Goal: Task Accomplishment & Management: Use online tool/utility

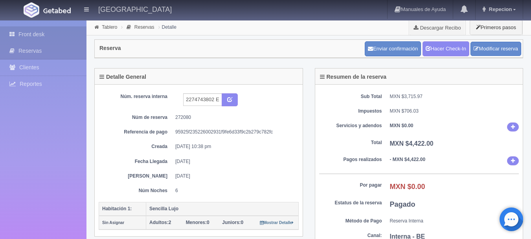
scroll to position [350, 0]
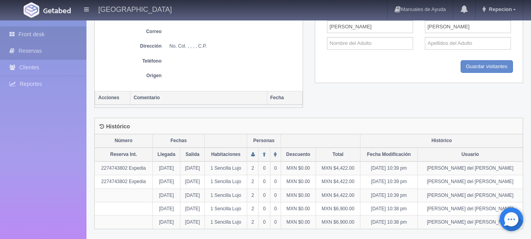
click at [38, 35] on link "Front desk" at bounding box center [43, 34] width 87 height 16
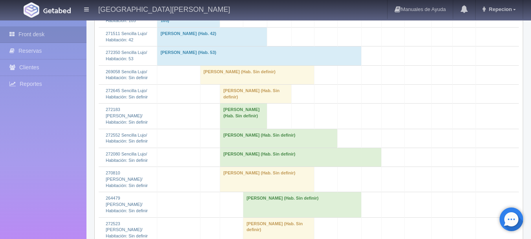
scroll to position [1141, 0]
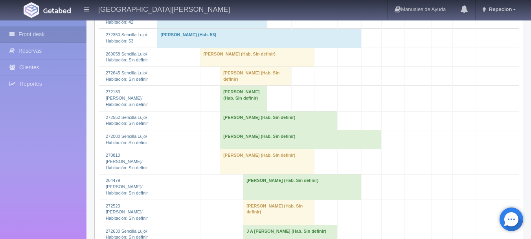
click at [238, 86] on td "[PERSON_NAME] (Hab. Sin definir)" at bounding box center [255, 76] width 71 height 19
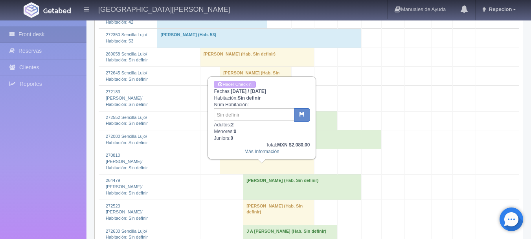
click at [59, 131] on div "Front desk Reservas Clientes Reportes Reporte del día Concentrado de ventas Ana…" at bounding box center [43, 139] width 87 height 239
click at [59, 35] on link "Front desk" at bounding box center [43, 34] width 87 height 16
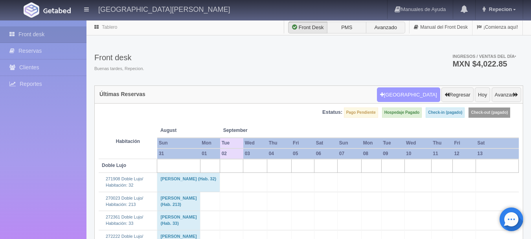
click at [419, 92] on button "[GEOGRAPHIC_DATA]" at bounding box center [408, 94] width 63 height 15
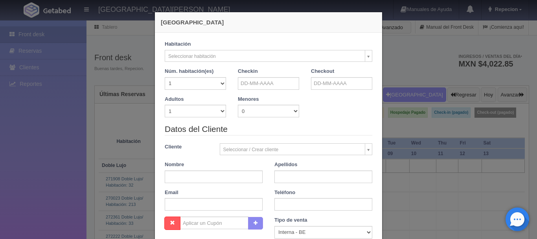
checkbox input "false"
click at [278, 81] on input "text" at bounding box center [268, 83] width 61 height 13
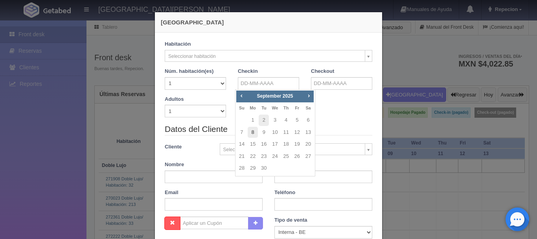
click at [255, 134] on link "8" at bounding box center [253, 132] width 10 height 11
type input "08-09-2025"
checkbox input "false"
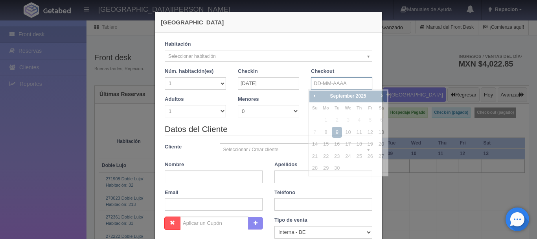
click at [330, 83] on input "text" at bounding box center [341, 83] width 61 height 13
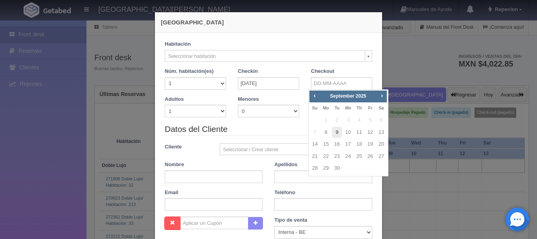
click at [337, 131] on link "9" at bounding box center [337, 132] width 10 height 11
type input "09-09-2025"
checkbox input "false"
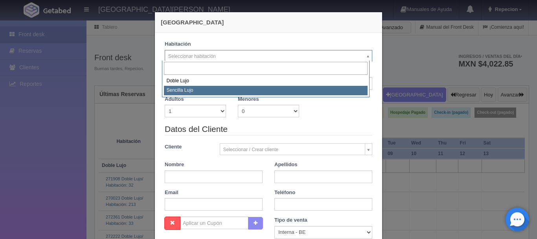
select select "576"
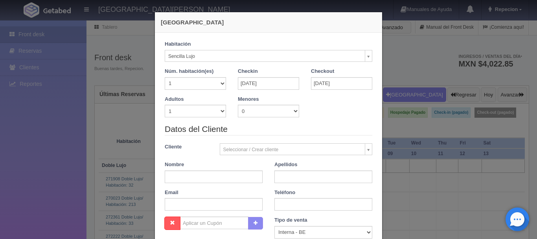
checkbox input "false"
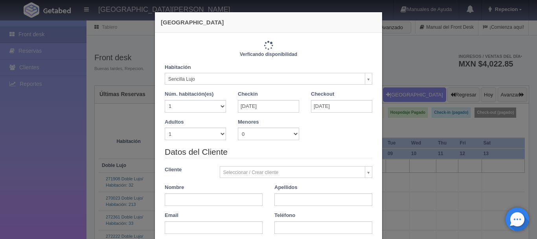
type input "1150.00"
checkbox input "false"
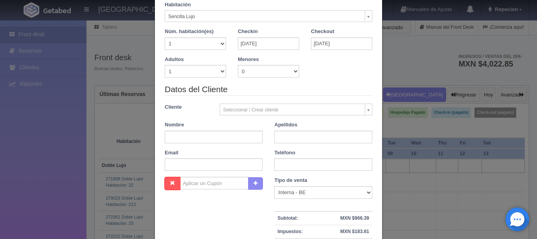
scroll to position [79, 0]
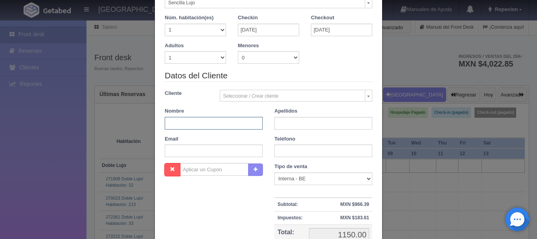
click at [173, 124] on input "text" at bounding box center [214, 123] width 98 height 13
type input "IRVIN"
click at [286, 123] on input "text" at bounding box center [324, 123] width 98 height 13
type input "LUNA"
click at [282, 151] on input "text" at bounding box center [324, 150] width 98 height 13
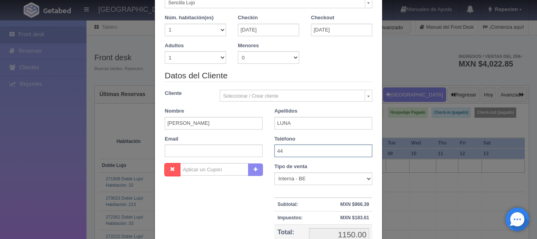
type input "4"
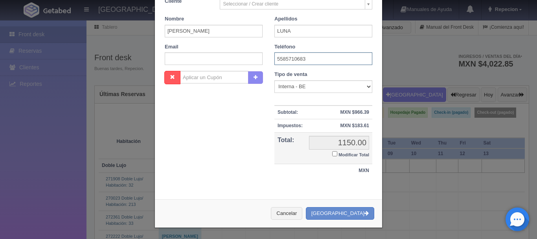
scroll to position [173, 0]
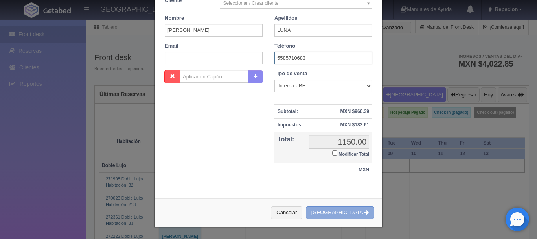
type input "5585710683"
click at [337, 207] on button "[GEOGRAPHIC_DATA]" at bounding box center [340, 212] width 68 height 13
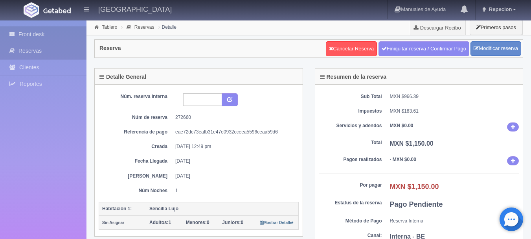
click at [31, 36] on link "Front desk" at bounding box center [43, 34] width 87 height 16
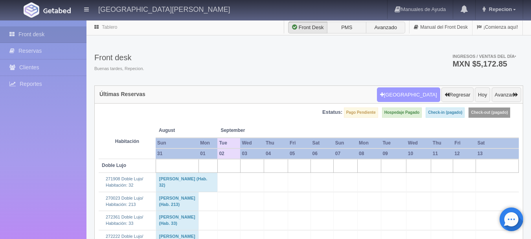
click at [422, 95] on button "[GEOGRAPHIC_DATA]" at bounding box center [408, 94] width 63 height 15
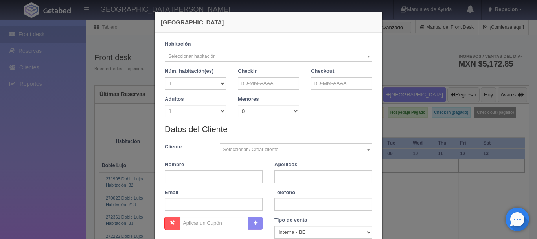
checkbox input "false"
click at [258, 88] on input "text" at bounding box center [268, 83] width 61 height 13
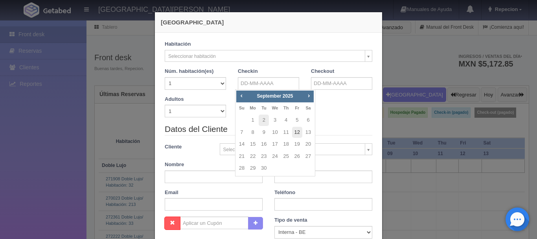
click at [298, 135] on link "12" at bounding box center [297, 132] width 10 height 11
type input "12-09-2025"
checkbox input "false"
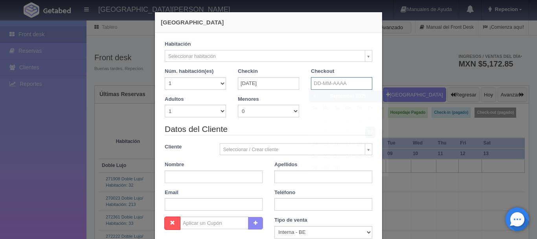
click at [355, 81] on input "text" at bounding box center [341, 83] width 61 height 13
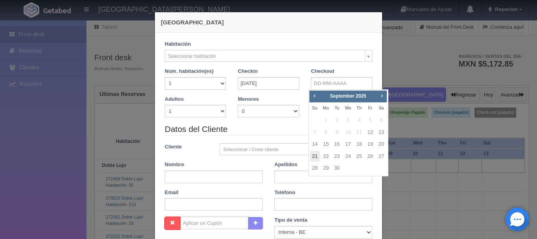
click at [316, 155] on link "21" at bounding box center [315, 156] width 10 height 11
type input "21-09-2025"
checkbox input "false"
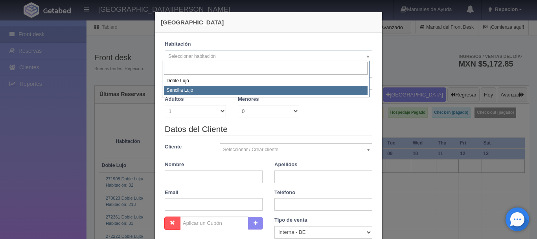
select select "576"
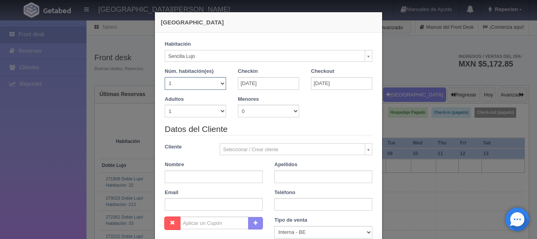
click at [212, 89] on select "1 2 3 4 5 6 7 8 9 10 11 12 13 14 15 16 17 18 19 20" at bounding box center [195, 83] width 61 height 13
checkbox input "false"
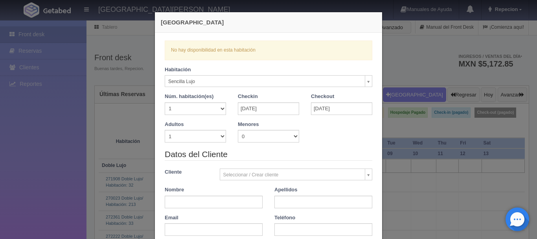
click at [60, 150] on div "Nueva Reserva Verficando disponibilidad No hay disponibilidad en esta habitació…" at bounding box center [268, 119] width 537 height 239
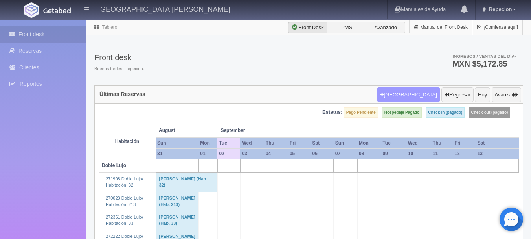
click at [424, 94] on button "Nueva Reserva" at bounding box center [408, 94] width 63 height 15
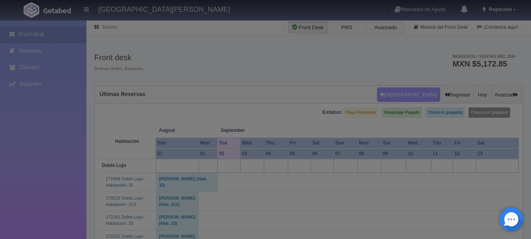
select select
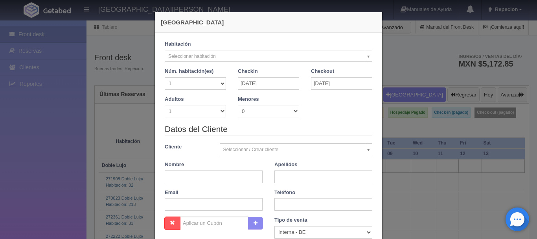
checkbox input "false"
click at [218, 113] on select "1 2 3 4 5 6 7 8 9 10" at bounding box center [195, 111] width 61 height 13
select select "2"
click at [165, 105] on select "1 2 3 4 5 6 7 8 9 10" at bounding box center [195, 111] width 61 height 13
checkbox input "false"
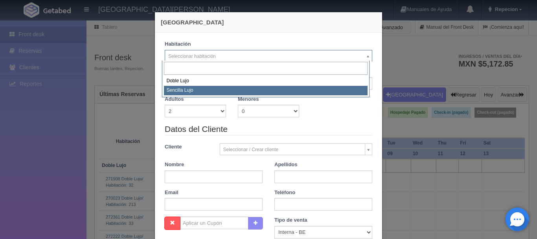
select select "576"
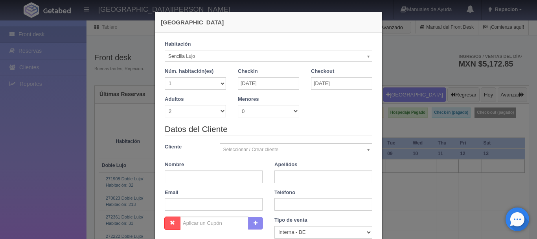
checkbox input "false"
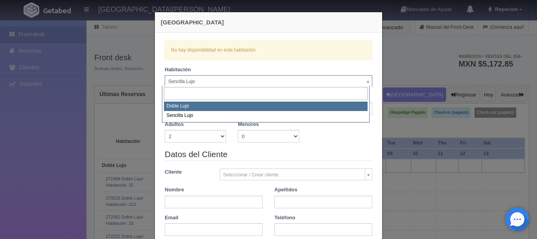
select select "577"
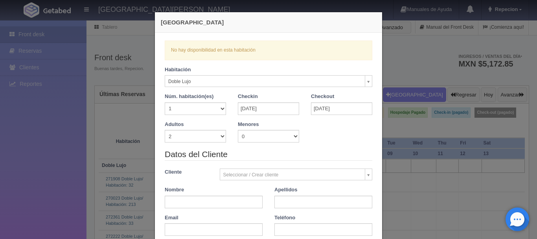
checkbox input "false"
click at [45, 120] on div "Nueva Reserva Verficando disponibilidad No hay disponibilidad en esta habitació…" at bounding box center [268, 119] width 537 height 239
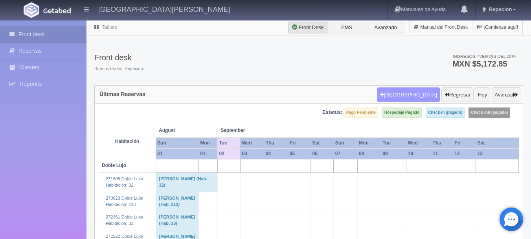
click at [416, 93] on button "[GEOGRAPHIC_DATA]" at bounding box center [408, 94] width 63 height 15
select select
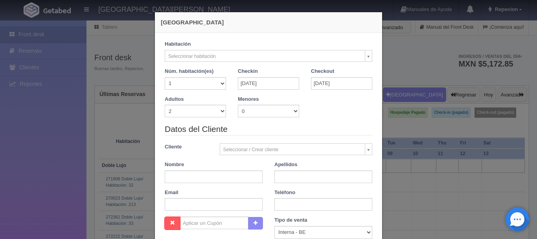
checkbox input "false"
click at [262, 83] on input "12-09-2025" at bounding box center [268, 83] width 61 height 13
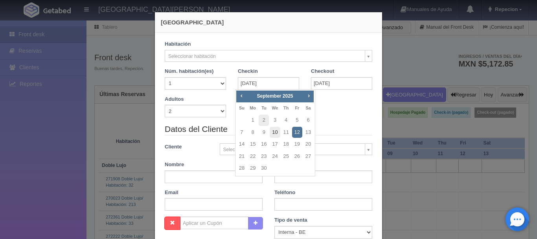
click at [275, 133] on link "10" at bounding box center [275, 132] width 10 height 11
type input "10-09-2025"
checkbox input "false"
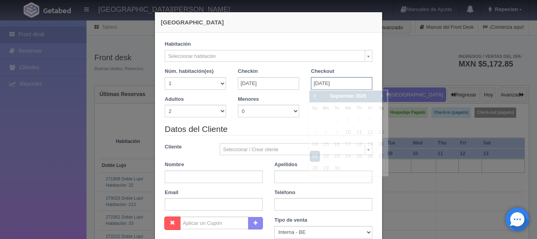
click at [322, 79] on input "21-09-2025" at bounding box center [341, 83] width 61 height 13
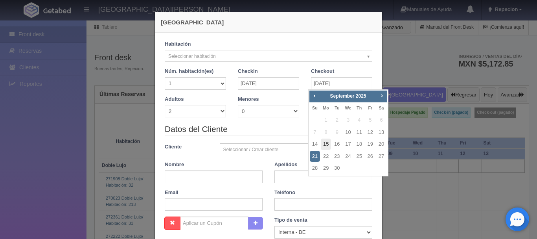
click at [324, 144] on link "15" at bounding box center [326, 143] width 10 height 11
type input "15-09-2025"
checkbox input "false"
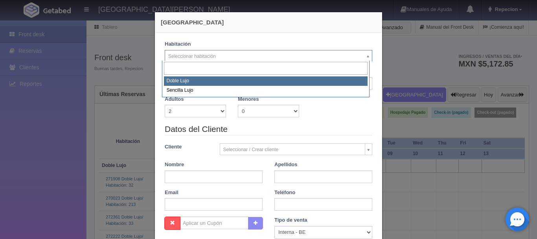
select select "577"
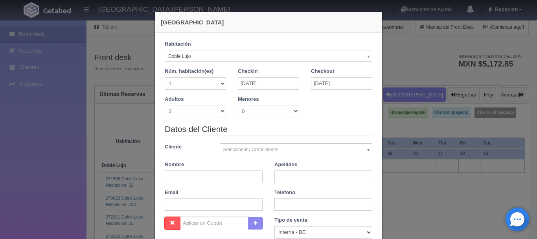
checkbox input "false"
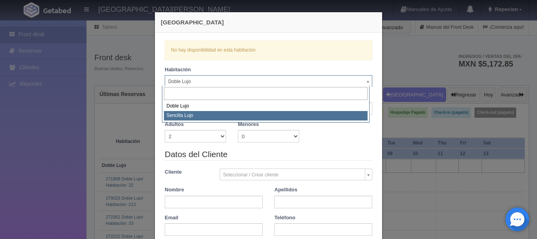
select select "576"
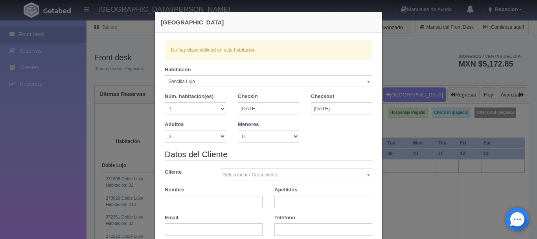
checkbox input "false"
click at [30, 205] on div "Nueva Reserva Verficando disponibilidad No hay disponibilidad en esta habitació…" at bounding box center [268, 119] width 537 height 239
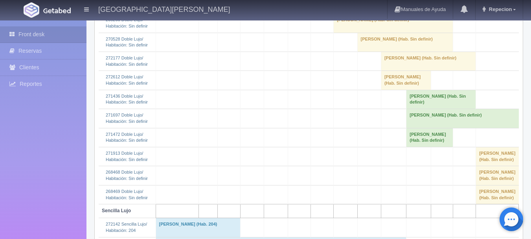
scroll to position [629, 0]
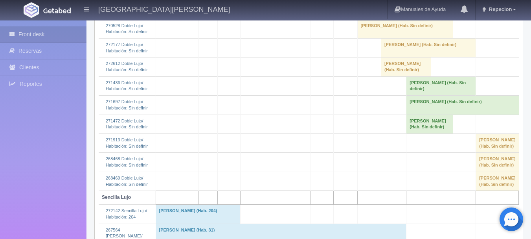
click at [427, 95] on td "[PERSON_NAME] (Hab. Sin definir)" at bounding box center [442, 85] width 70 height 19
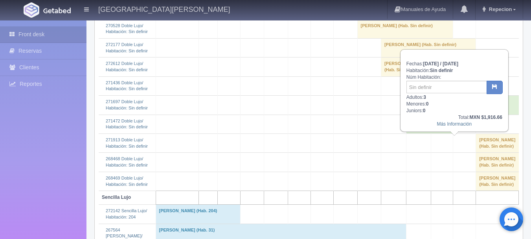
click at [438, 133] on td "[PERSON_NAME] (Hab. Sin definir)" at bounding box center [430, 123] width 47 height 19
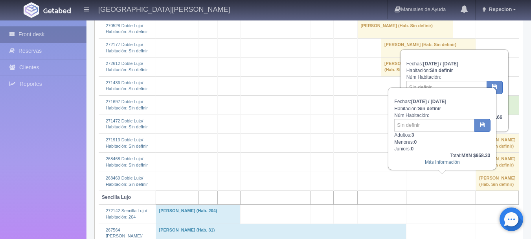
click at [60, 37] on link "Front desk" at bounding box center [43, 34] width 87 height 16
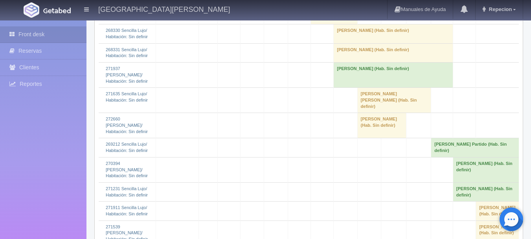
scroll to position [1647, 0]
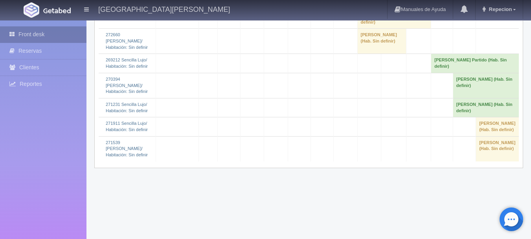
click at [46, 39] on link "Front desk" at bounding box center [43, 34] width 87 height 16
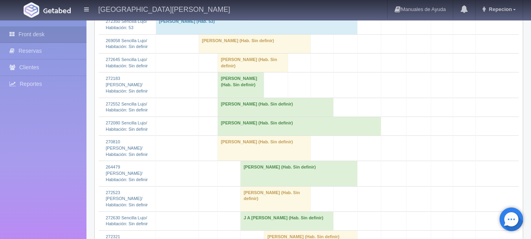
scroll to position [1180, 0]
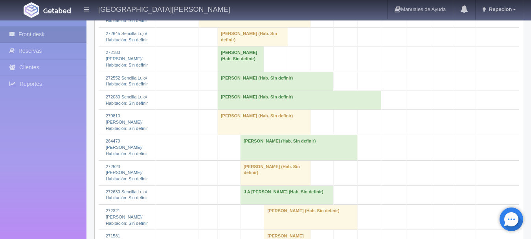
click at [240, 72] on td "[PERSON_NAME] (Hab. Sin definir)" at bounding box center [241, 58] width 47 height 25
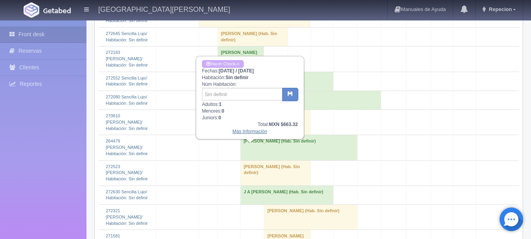
click at [250, 133] on link "Más Información" at bounding box center [249, 132] width 35 height 6
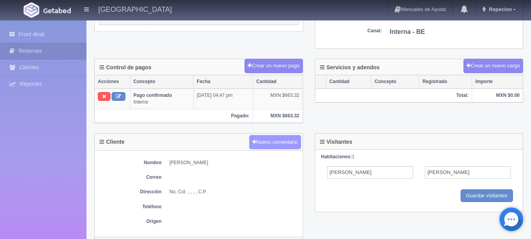
scroll to position [236, 0]
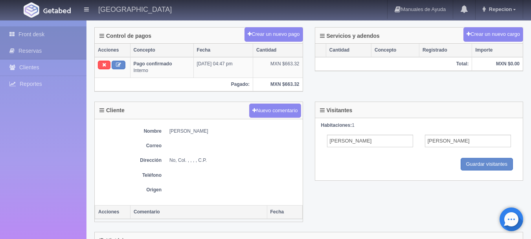
click at [35, 34] on link "Front desk" at bounding box center [43, 34] width 87 height 16
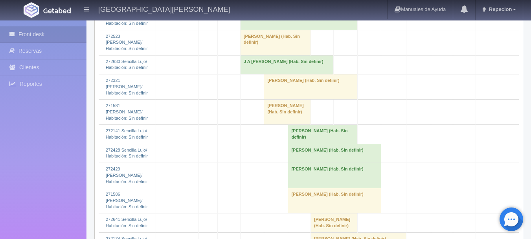
scroll to position [1259, 0]
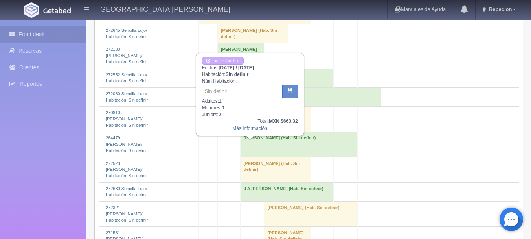
scroll to position [1180, 0]
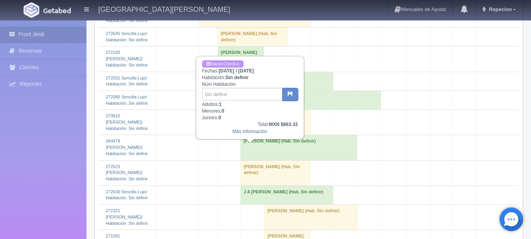
click at [227, 63] on link "Hacer Check-n" at bounding box center [223, 63] width 42 height 7
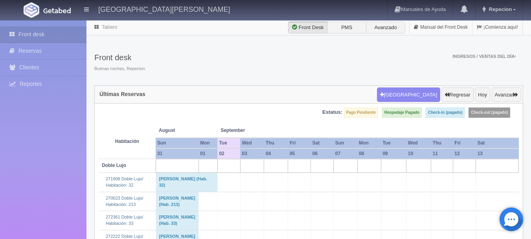
scroll to position [1180, 0]
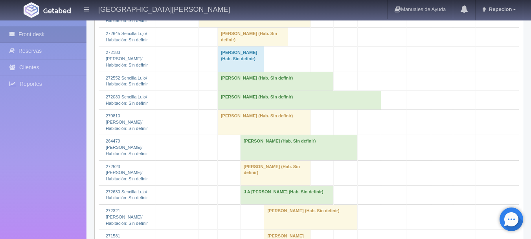
click at [255, 72] on td "[PERSON_NAME] (Hab. Sin definir)" at bounding box center [241, 58] width 47 height 25
click at [247, 72] on td "[PERSON_NAME] (Hab. Sin definir)" at bounding box center [241, 58] width 47 height 25
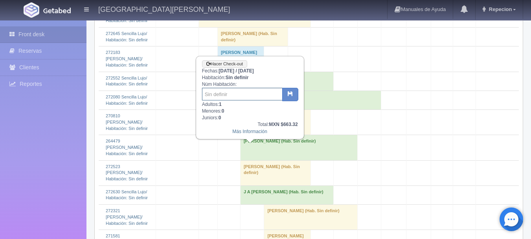
click at [224, 90] on input "text" at bounding box center [242, 94] width 81 height 13
drag, startPoint x: 281, startPoint y: 94, endPoint x: 292, endPoint y: 95, distance: 10.7
click at [283, 94] on div "222" at bounding box center [250, 94] width 96 height 13
type input "222"
click at [292, 95] on icon "button" at bounding box center [290, 93] width 5 height 5
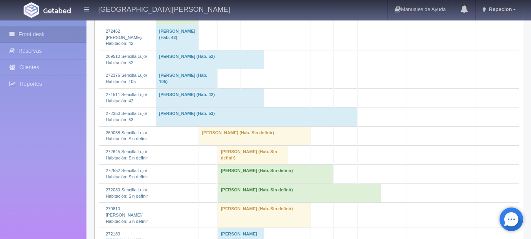
scroll to position [1101, 0]
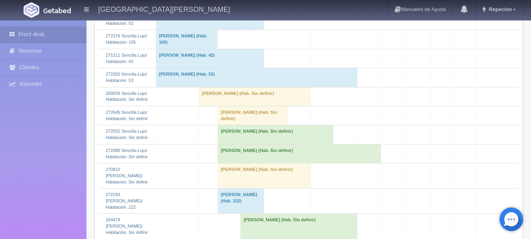
click at [210, 68] on td "[PERSON_NAME] (Hab. 42)" at bounding box center [210, 58] width 109 height 19
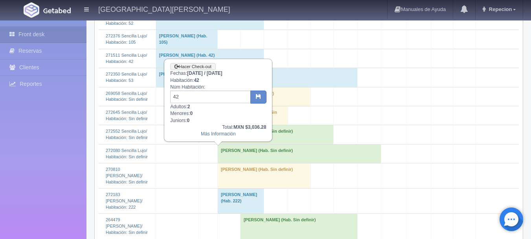
click at [218, 68] on td "[PERSON_NAME] (Hab. 42)" at bounding box center [210, 58] width 109 height 19
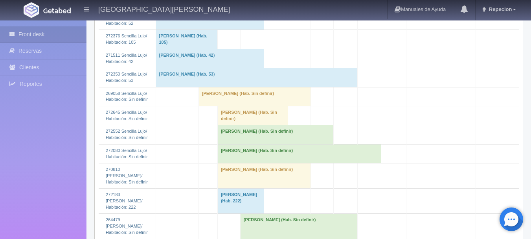
click at [218, 68] on td "[PERSON_NAME] (Hab. 42)" at bounding box center [210, 58] width 109 height 19
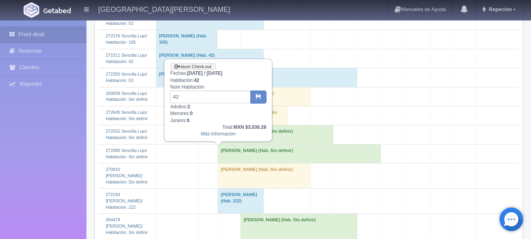
click at [243, 68] on td "[PERSON_NAME] (Hab. 42)" at bounding box center [210, 58] width 109 height 19
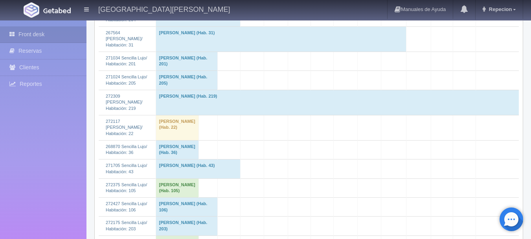
scroll to position [826, 0]
click at [199, 27] on td "[PERSON_NAME] (Hab. 204)" at bounding box center [198, 17] width 85 height 19
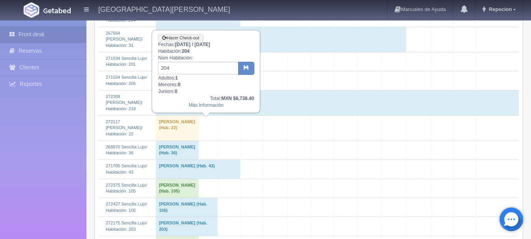
click at [224, 27] on td "[PERSON_NAME] (Hab. 204)" at bounding box center [198, 17] width 85 height 19
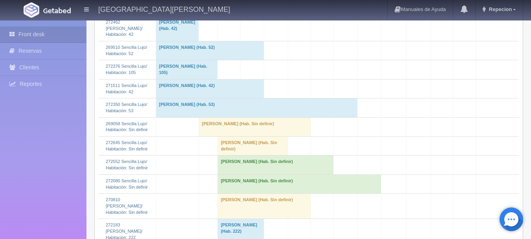
scroll to position [1180, 0]
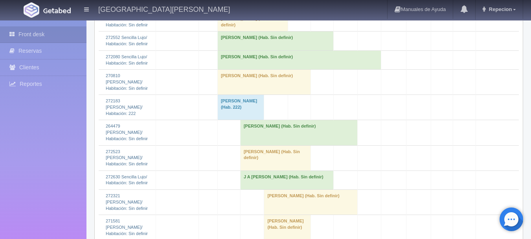
scroll to position [1180, 0]
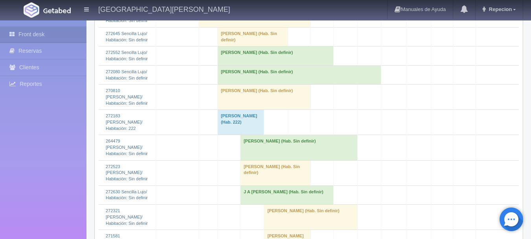
click at [267, 84] on td "[PERSON_NAME] (Hab. Sin definir)" at bounding box center [300, 74] width 164 height 19
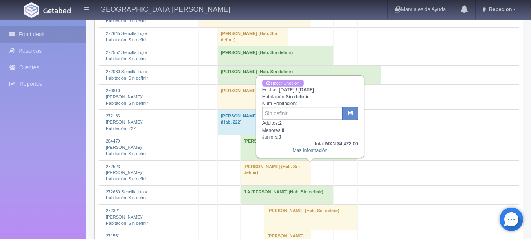
click at [279, 82] on link "Hacer Check-n" at bounding box center [283, 82] width 42 height 7
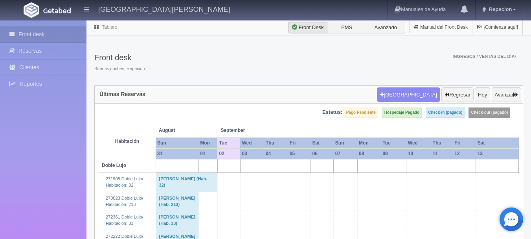
scroll to position [1180, 0]
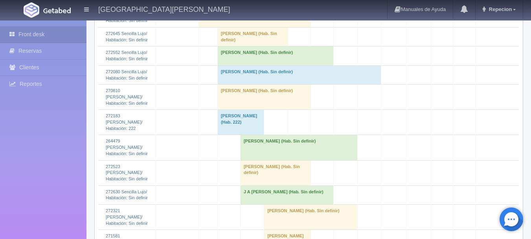
click at [265, 84] on td "[PERSON_NAME] (Hab. Sin definir)" at bounding box center [300, 74] width 164 height 19
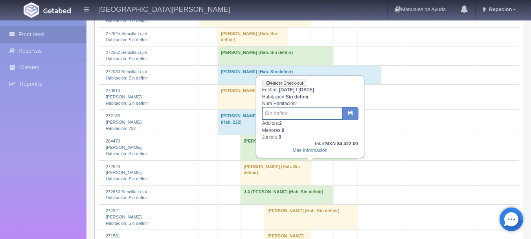
click at [270, 114] on input "text" at bounding box center [302, 113] width 81 height 13
type input "104"
click at [351, 111] on icon "button" at bounding box center [350, 112] width 5 height 5
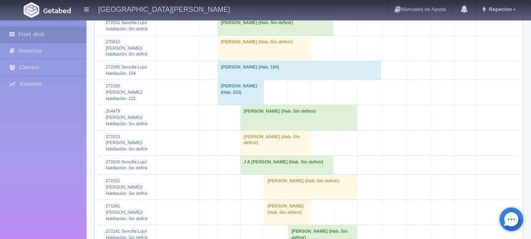
scroll to position [1219, 0]
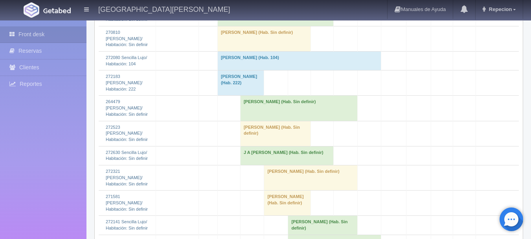
click at [255, 26] on td "[PERSON_NAME] (Hab. Sin definir)" at bounding box center [276, 16] width 116 height 19
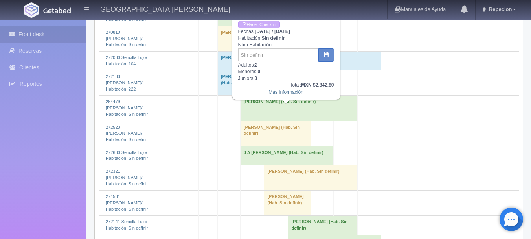
click at [255, 26] on td "[PERSON_NAME] (Hab. Sin definir)" at bounding box center [276, 16] width 116 height 19
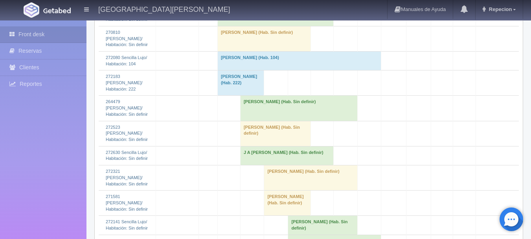
click at [269, 51] on td "[PERSON_NAME] (Hab. Sin definir)" at bounding box center [264, 38] width 93 height 25
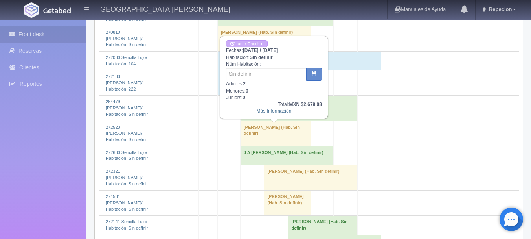
click at [269, 51] on td "[PERSON_NAME] (Hab. Sin definir)" at bounding box center [264, 38] width 93 height 25
